Goal: Information Seeking & Learning: Learn about a topic

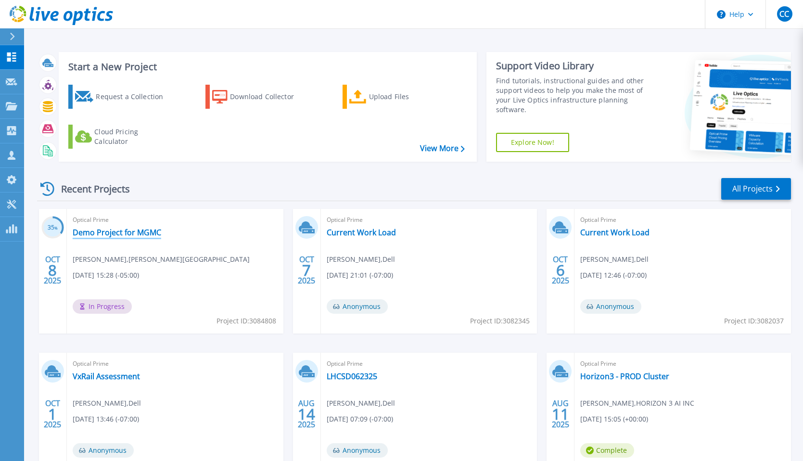
click at [130, 232] on link "Demo Project for MGMC" at bounding box center [117, 233] width 89 height 10
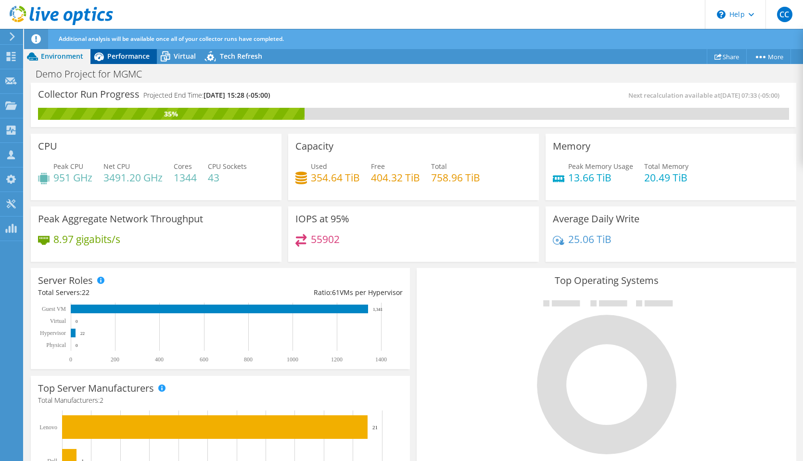
click at [138, 61] on div "Performance" at bounding box center [123, 56] width 66 height 15
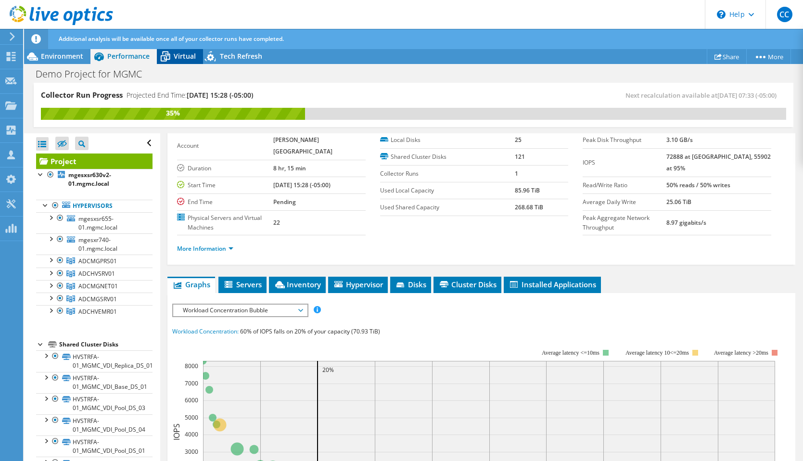
click at [193, 58] on span "Virtual" at bounding box center [185, 55] width 22 height 9
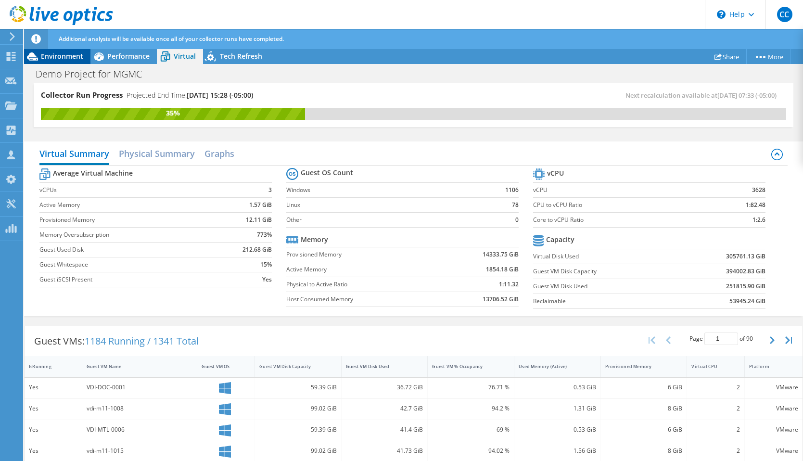
click at [76, 53] on span "Environment" at bounding box center [62, 55] width 42 height 9
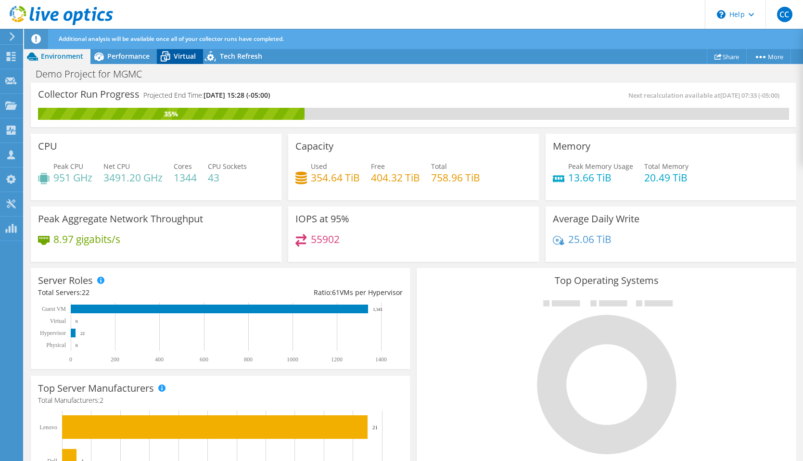
click at [171, 62] on icon at bounding box center [165, 56] width 17 height 17
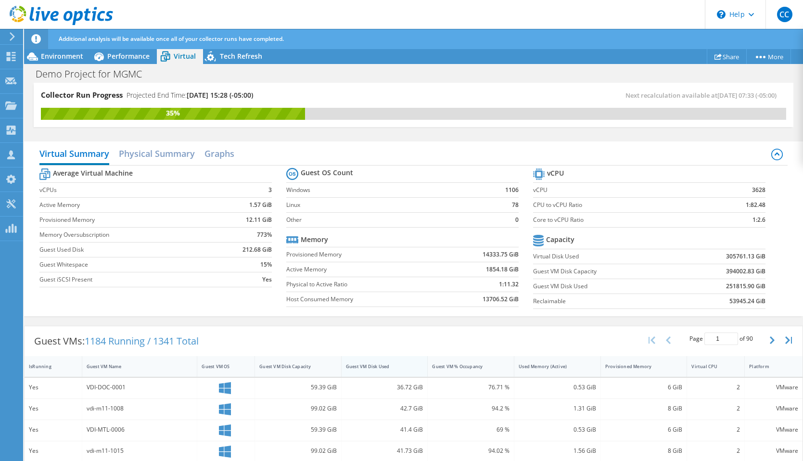
click at [394, 367] on div "Guest VM Disk Used" at bounding box center [379, 366] width 66 height 6
click at [66, 57] on span "Environment" at bounding box center [62, 55] width 42 height 9
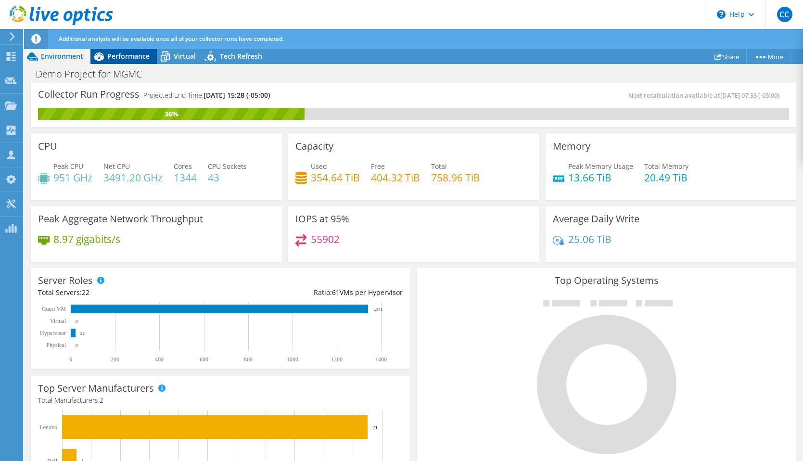
click at [132, 56] on span "Performance" at bounding box center [128, 55] width 42 height 9
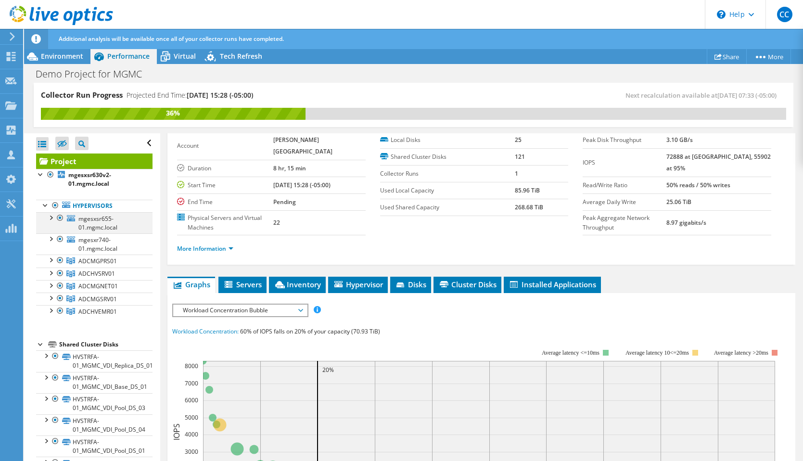
click at [51, 215] on div at bounding box center [51, 217] width 10 height 10
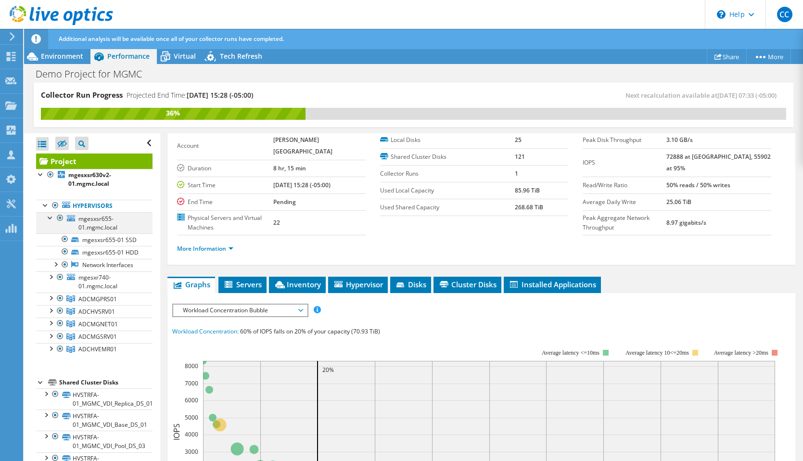
click at [51, 218] on div at bounding box center [51, 217] width 10 height 10
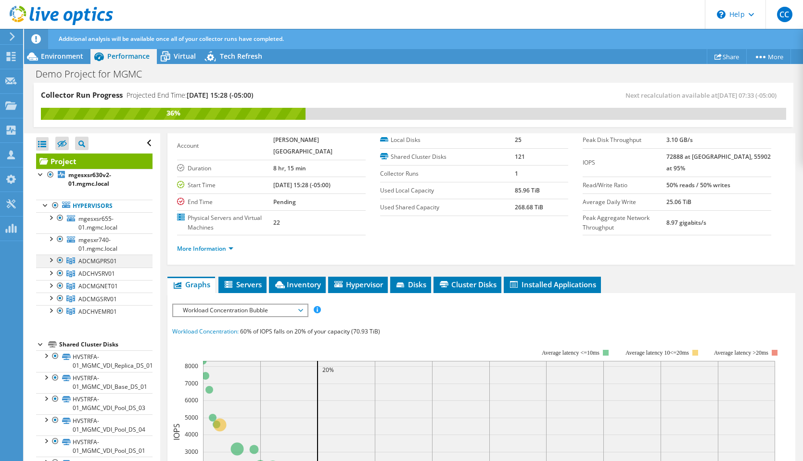
click at [47, 259] on div at bounding box center [51, 259] width 10 height 10
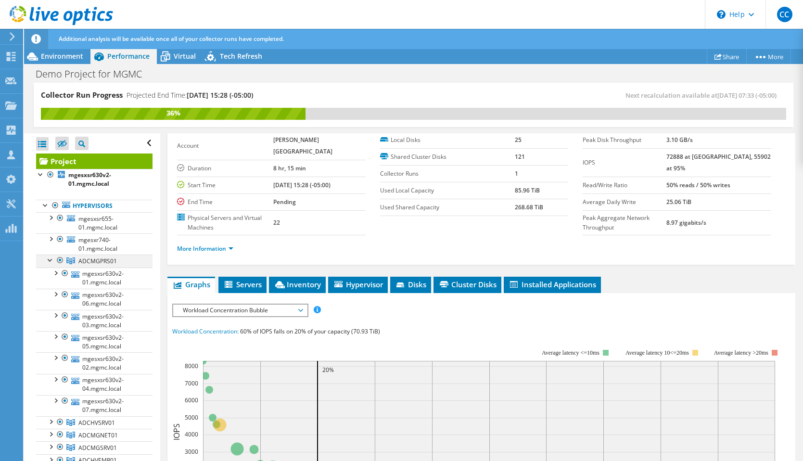
click at [47, 259] on div at bounding box center [51, 259] width 10 height 10
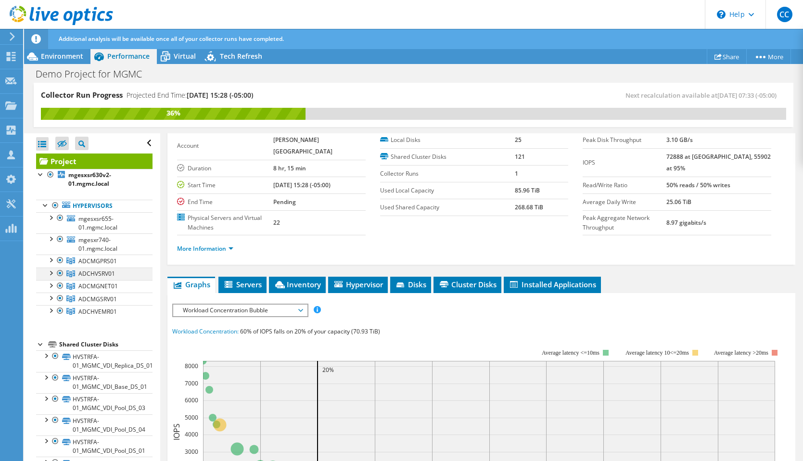
click at [48, 268] on div at bounding box center [51, 272] width 10 height 10
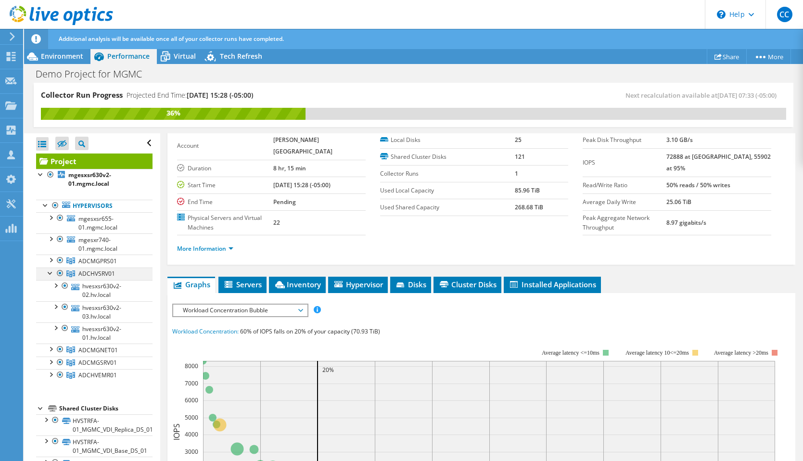
click at [48, 268] on div at bounding box center [51, 272] width 10 height 10
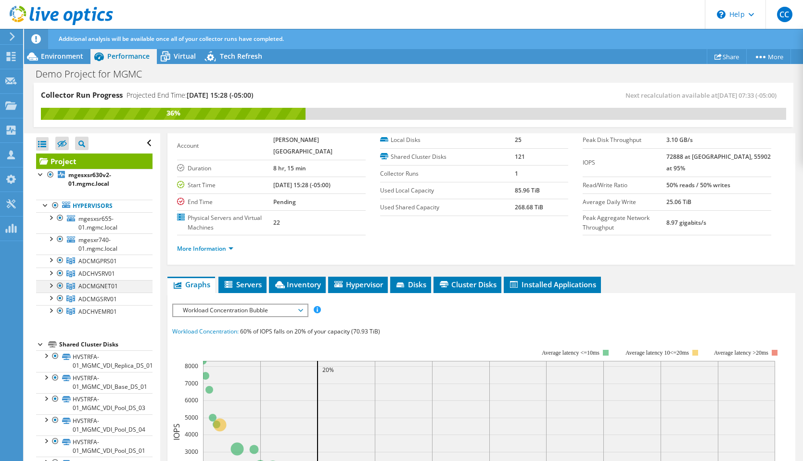
click at [51, 281] on div at bounding box center [51, 285] width 10 height 10
click at [51, 293] on div at bounding box center [51, 297] width 10 height 10
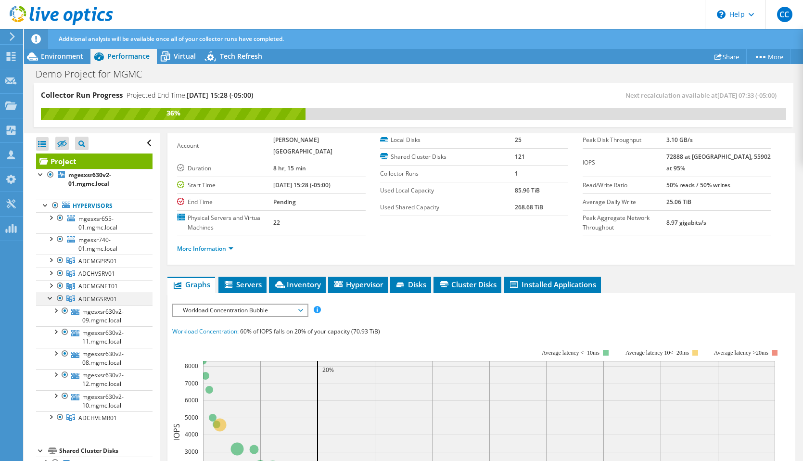
click at [51, 293] on div at bounding box center [51, 297] width 10 height 10
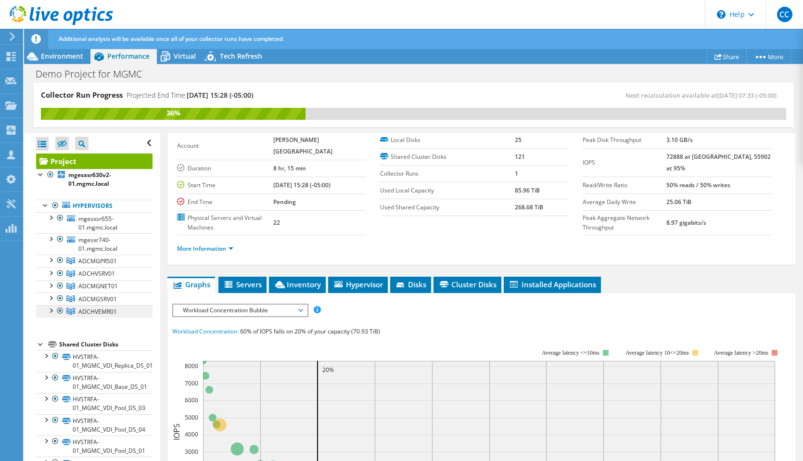
click at [53, 316] on link "ADCHVEMR01" at bounding box center [94, 311] width 116 height 13
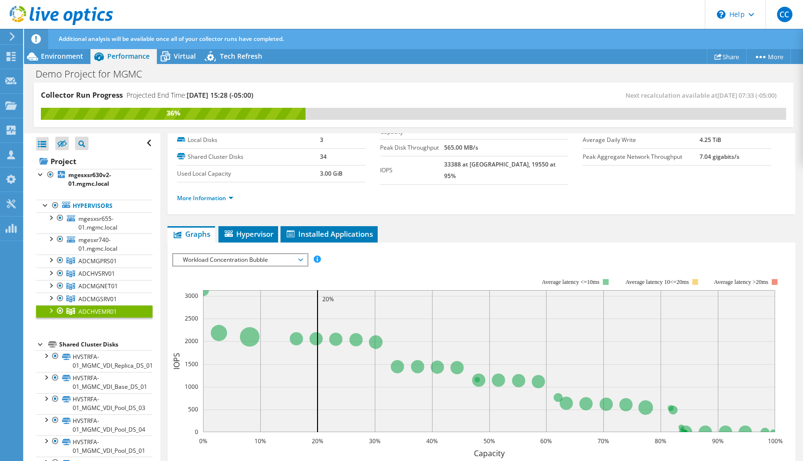
click at [50, 310] on div at bounding box center [51, 310] width 10 height 10
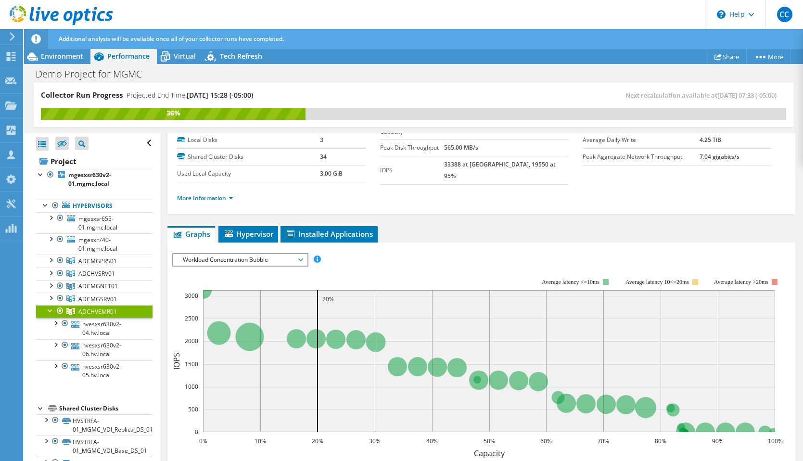
click at [50, 310] on div at bounding box center [51, 310] width 10 height 10
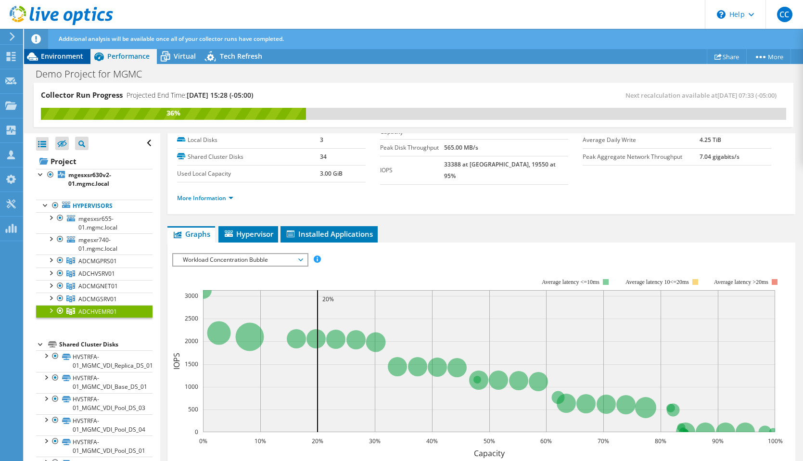
click at [79, 58] on span "Environment" at bounding box center [62, 55] width 42 height 9
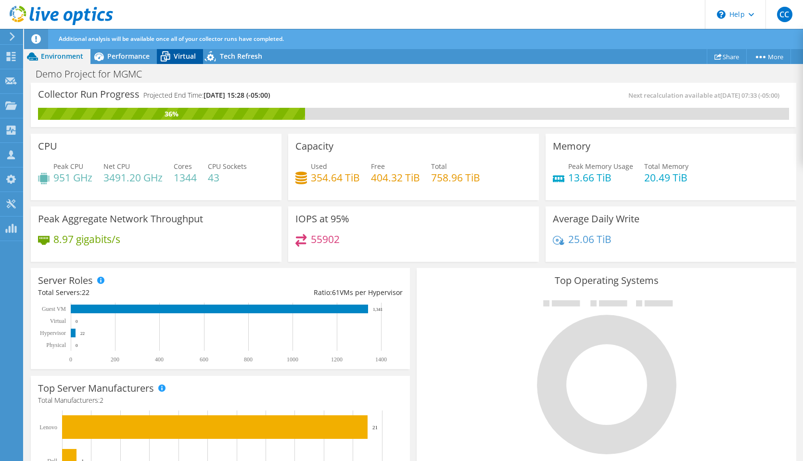
click at [167, 60] on icon at bounding box center [165, 56] width 17 height 17
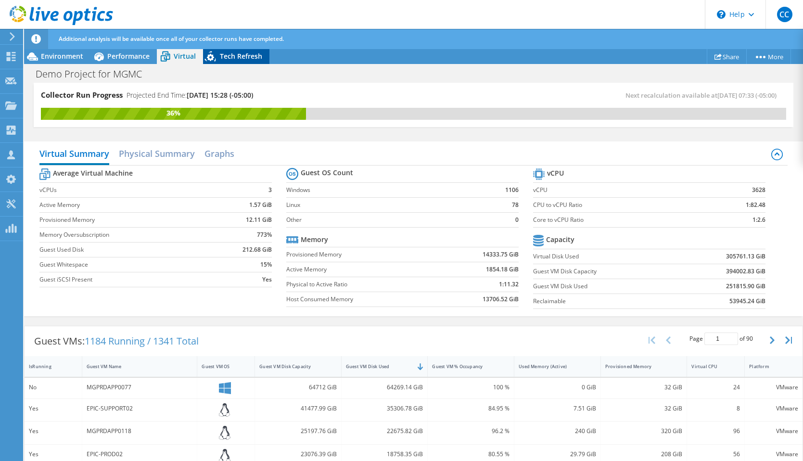
click at [206, 54] on icon at bounding box center [211, 58] width 17 height 20
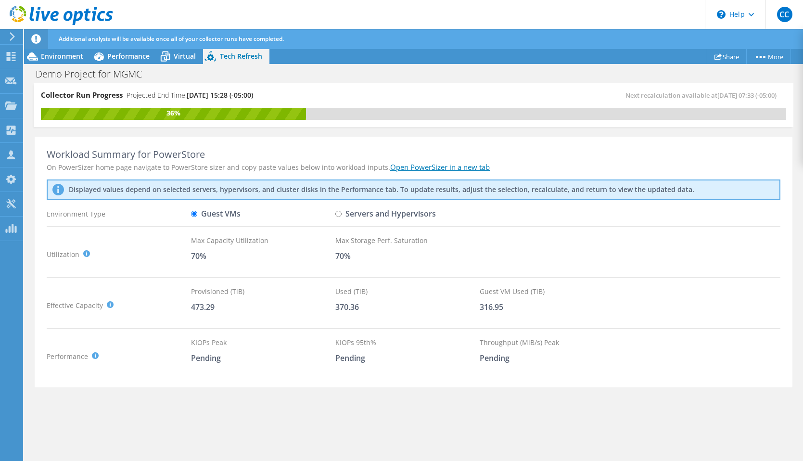
click at [339, 215] on input "Servers and Hypervisors" at bounding box center [338, 214] width 6 height 6
radio input "true"
click at [212, 212] on label "Guest VMs" at bounding box center [216, 213] width 50 height 17
click at [197, 212] on input "Guest VMs" at bounding box center [194, 214] width 6 height 6
radio input "true"
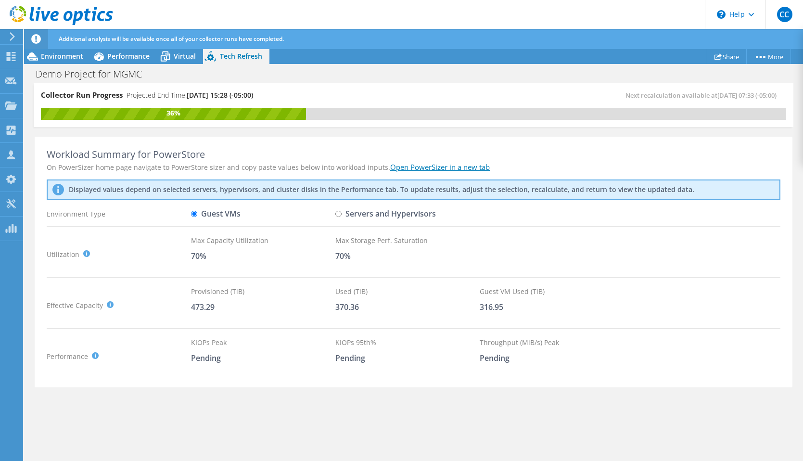
click at [363, 214] on label "Servers and Hypervisors" at bounding box center [385, 213] width 101 height 17
click at [342, 214] on input "Servers and Hypervisors" at bounding box center [338, 214] width 6 height 6
radio input "true"
click at [221, 215] on label "Guest VMs" at bounding box center [216, 213] width 50 height 17
click at [197, 215] on input "Guest VMs" at bounding box center [194, 214] width 6 height 6
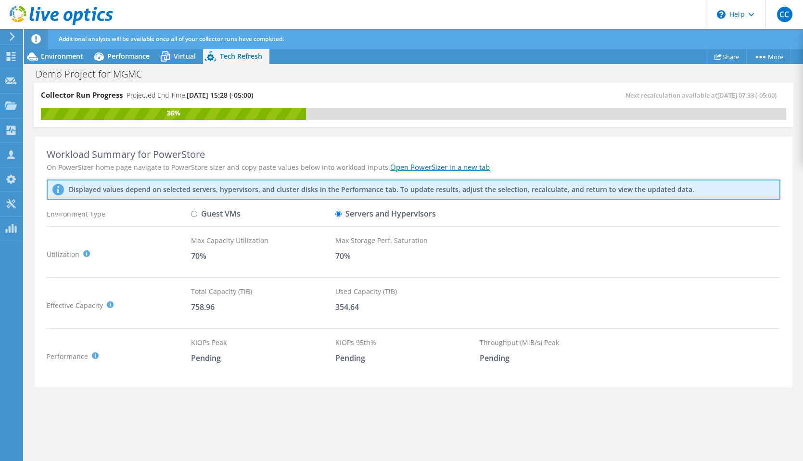
radio input "true"
click at [376, 218] on label "Servers and Hypervisors" at bounding box center [385, 213] width 101 height 17
click at [342, 217] on input "Servers and Hypervisors" at bounding box center [338, 214] width 6 height 6
radio input "true"
click at [229, 211] on label "Guest VMs" at bounding box center [216, 213] width 50 height 17
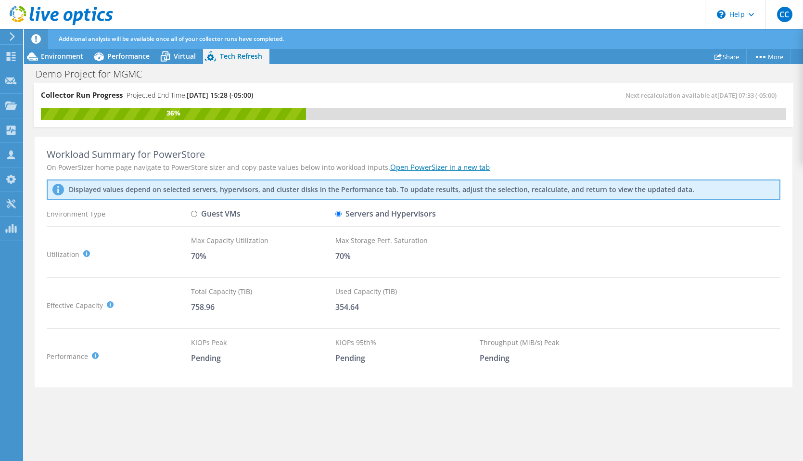
click at [197, 211] on input "Guest VMs" at bounding box center [194, 214] width 6 height 6
radio input "true"
radio input "false"
click at [72, 50] on div "Environment" at bounding box center [57, 56] width 66 height 15
